Goal: Transaction & Acquisition: Purchase product/service

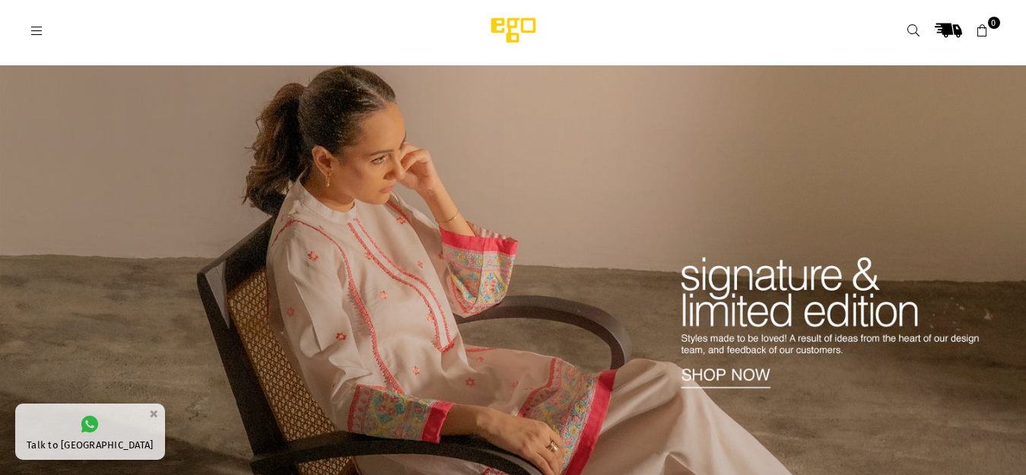
click at [908, 24] on icon at bounding box center [914, 31] width 14 height 14
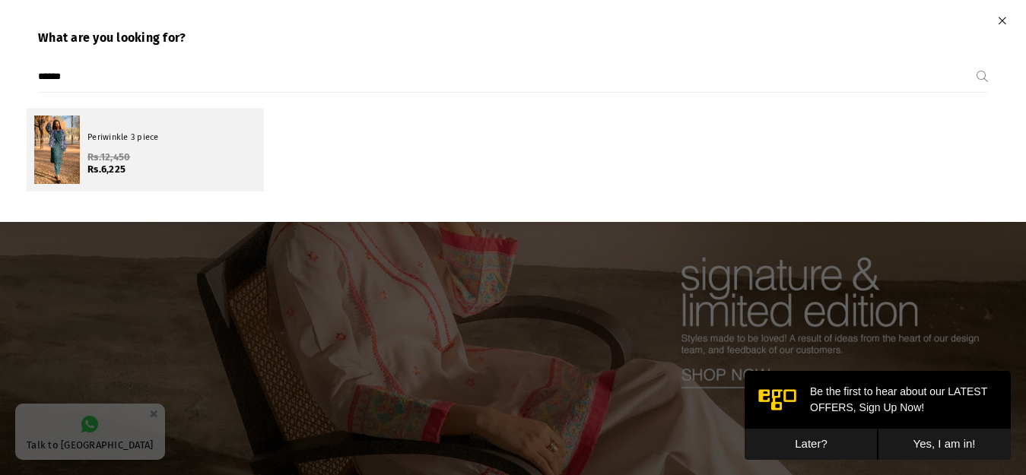
type input "******"
click at [65, 143] on div at bounding box center [57, 150] width 46 height 68
